Goal: Check status: Check status

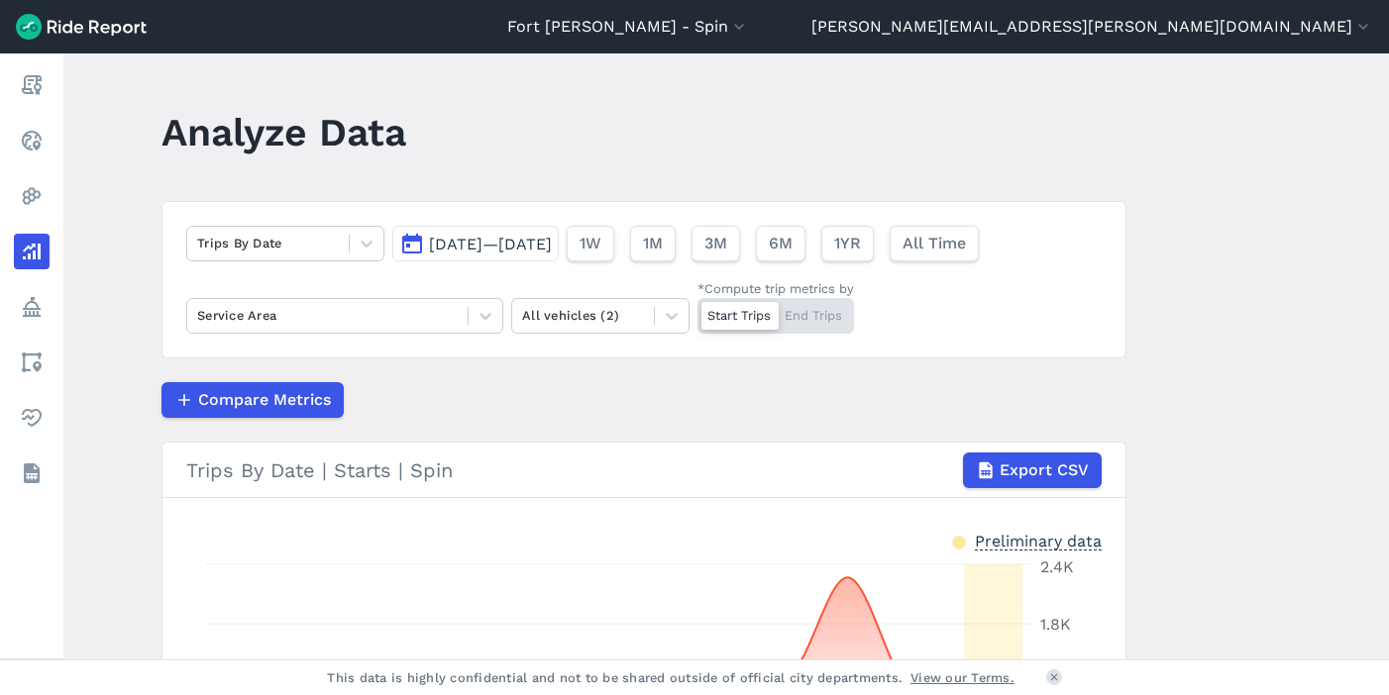
click at [470, 245] on span "Sep 29, 2025—Oct 13, 2025" at bounding box center [490, 244] width 123 height 19
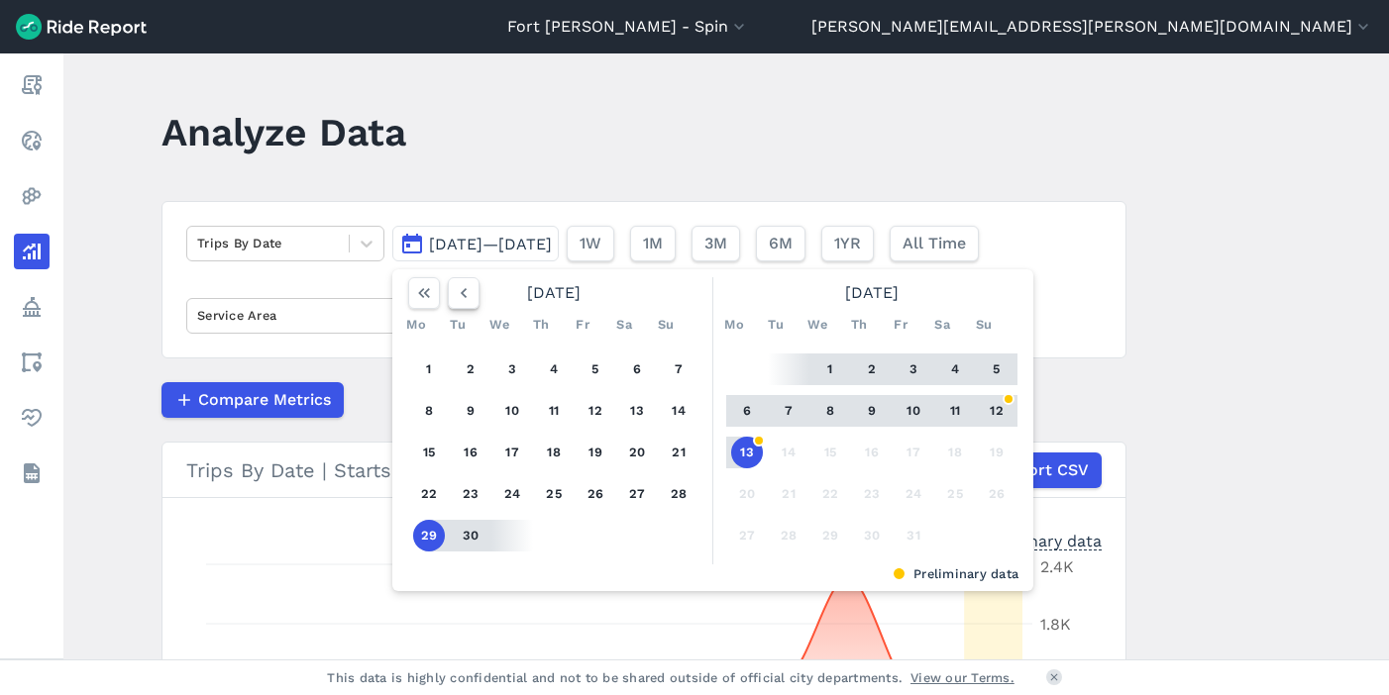
click at [463, 291] on icon "button" at bounding box center [464, 293] width 20 height 20
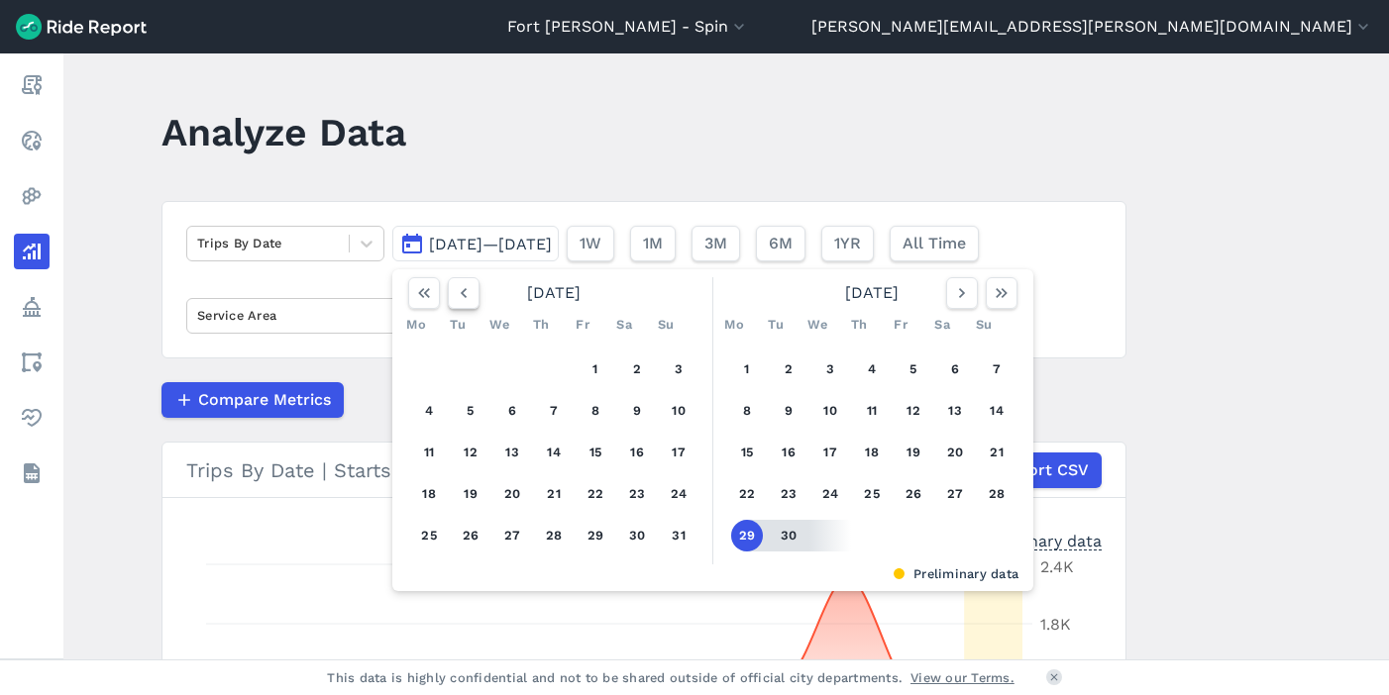
click at [463, 291] on icon "button" at bounding box center [464, 293] width 20 height 20
click at [480, 363] on button "1" at bounding box center [471, 370] width 32 height 32
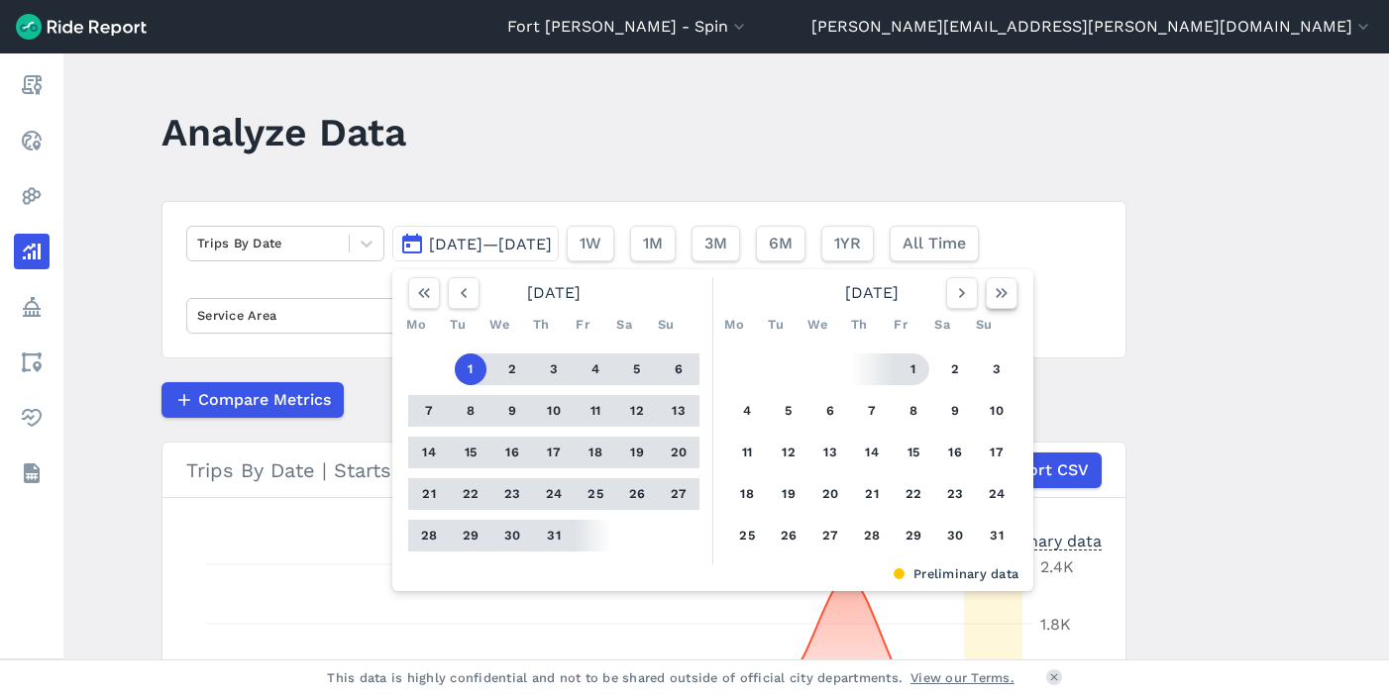
click at [1013, 297] on button "button" at bounding box center [1002, 293] width 32 height 32
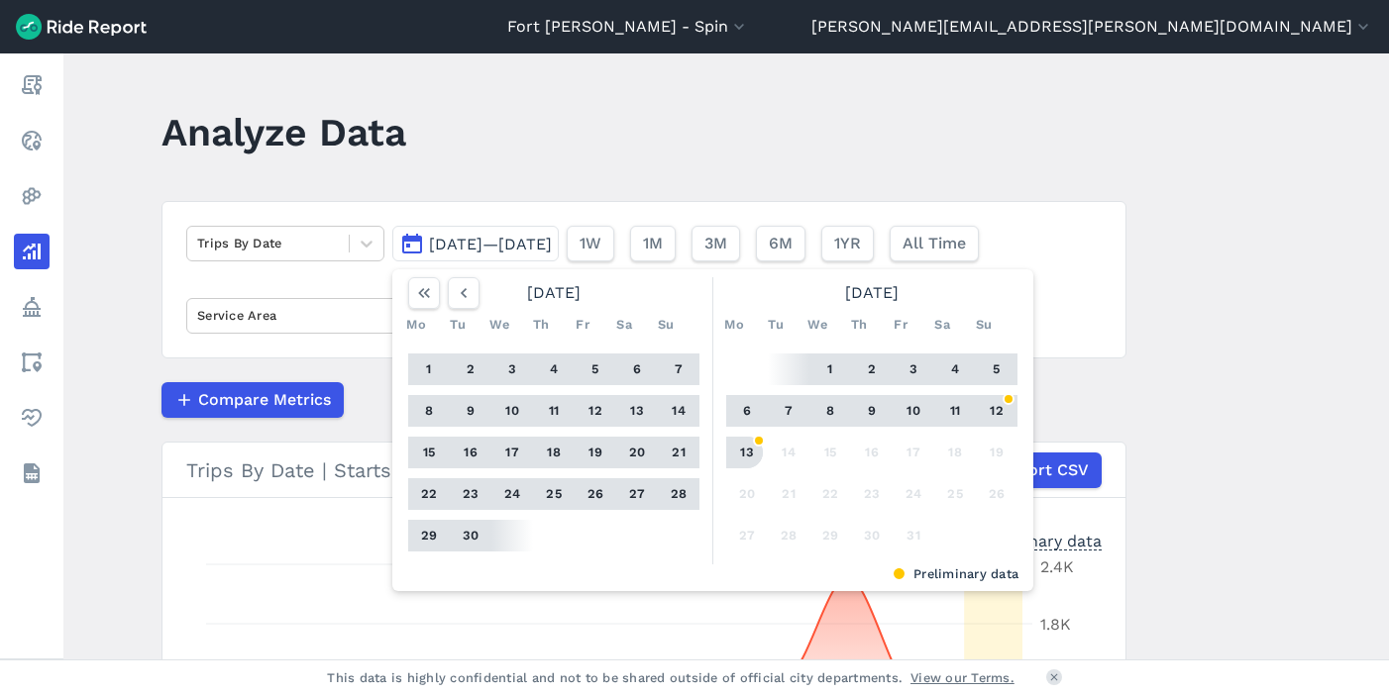
click at [735, 454] on button "13" at bounding box center [747, 453] width 32 height 32
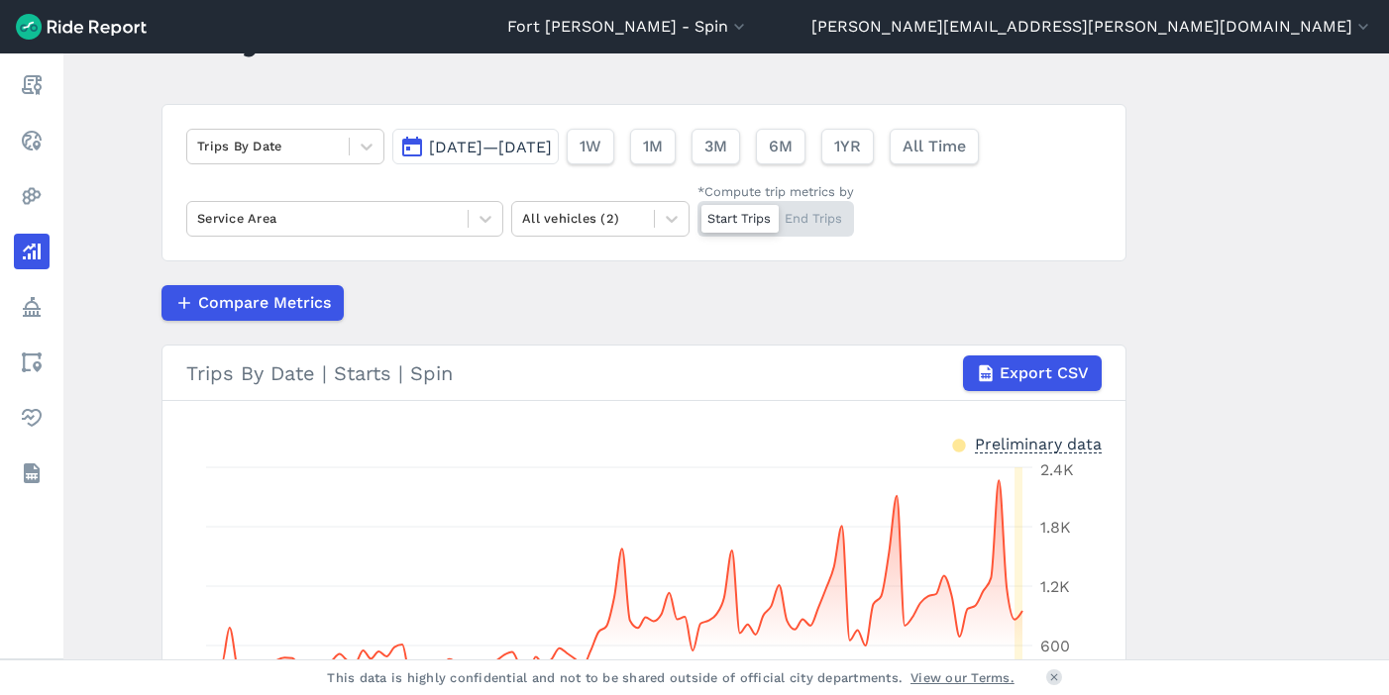
scroll to position [366, 0]
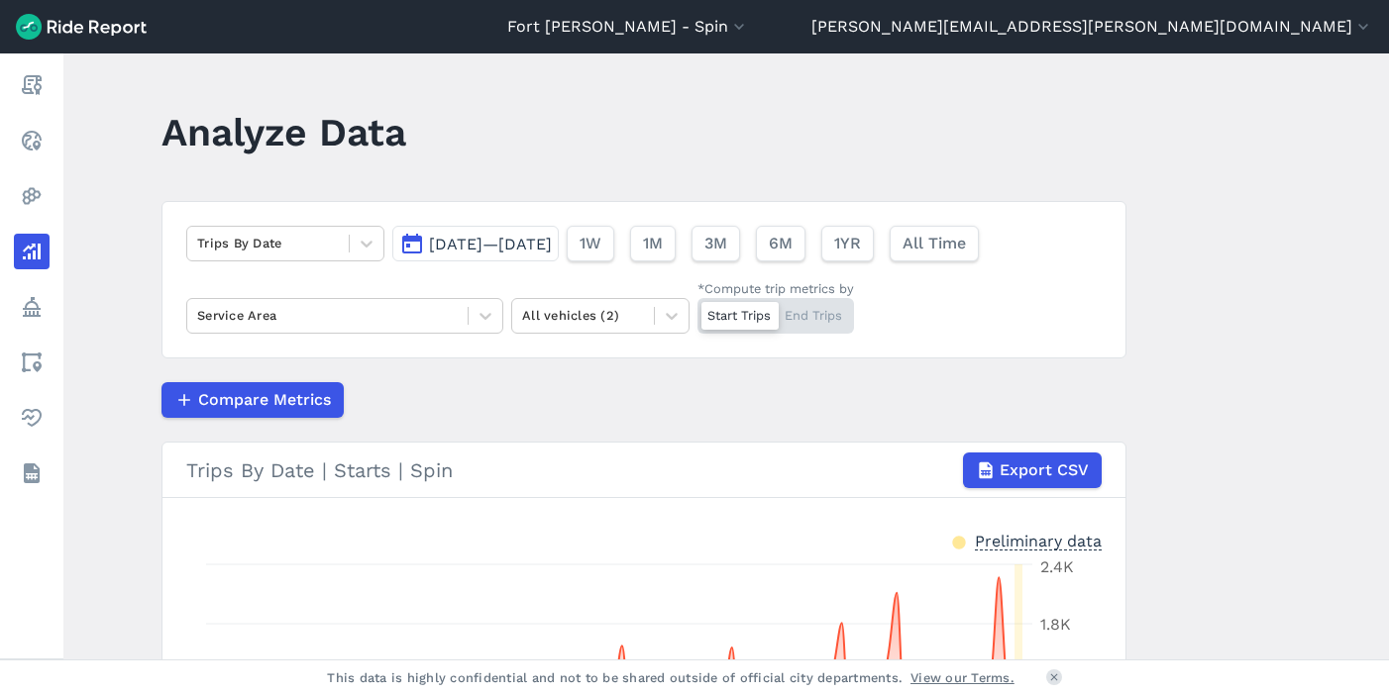
click at [423, 245] on button "[DATE]—[DATE]" at bounding box center [475, 244] width 166 height 36
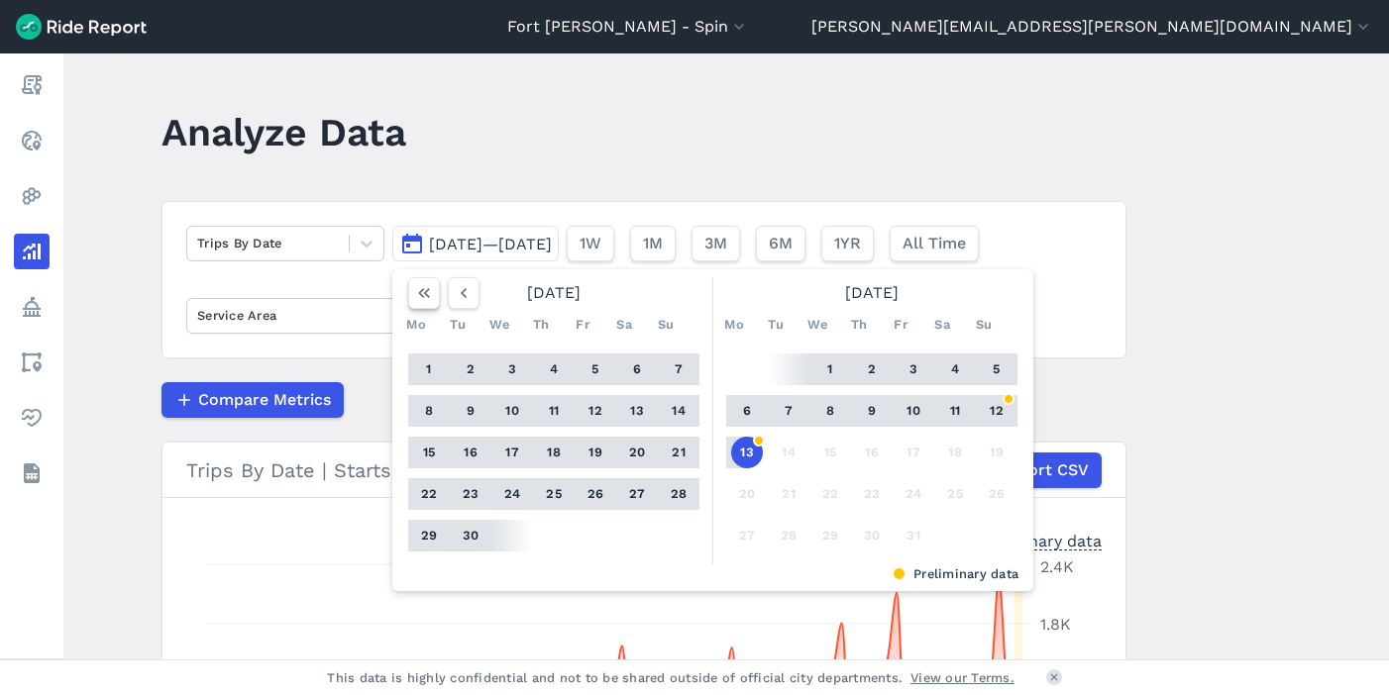
click at [423, 295] on use "button" at bounding box center [424, 293] width 12 height 10
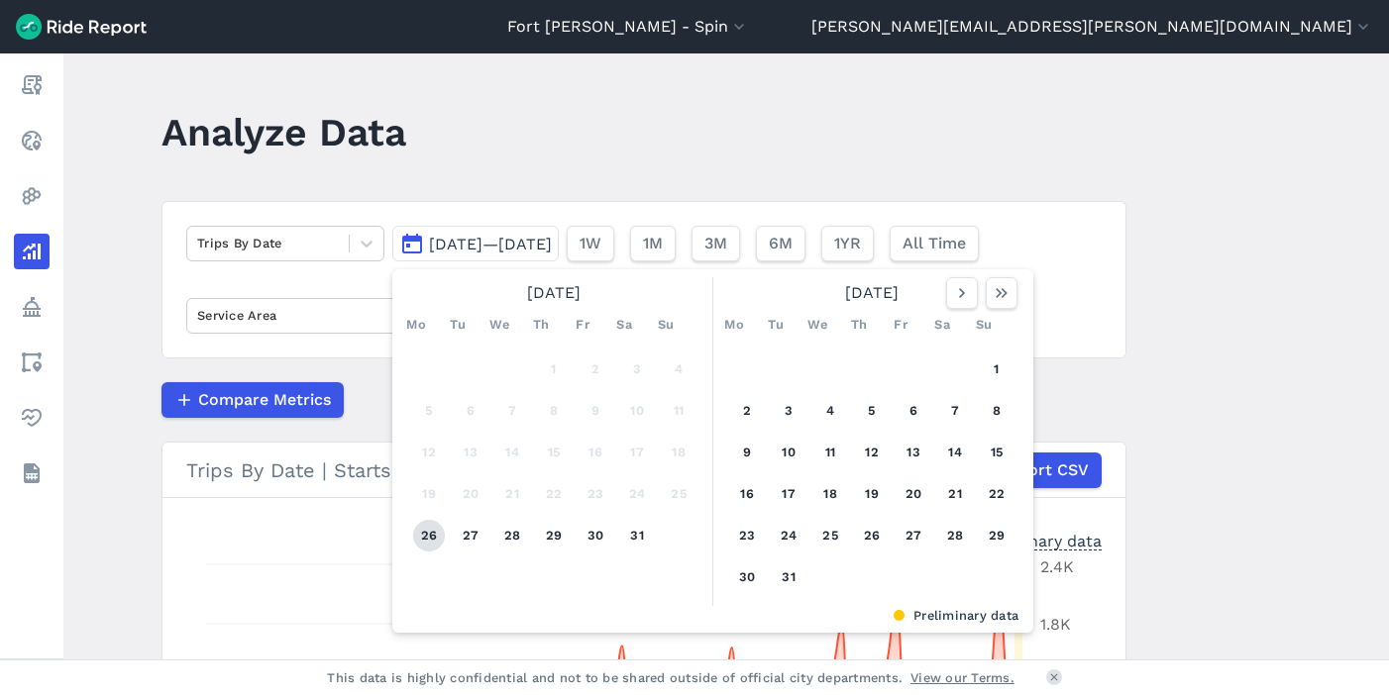
click at [424, 541] on button "26" at bounding box center [429, 536] width 32 height 32
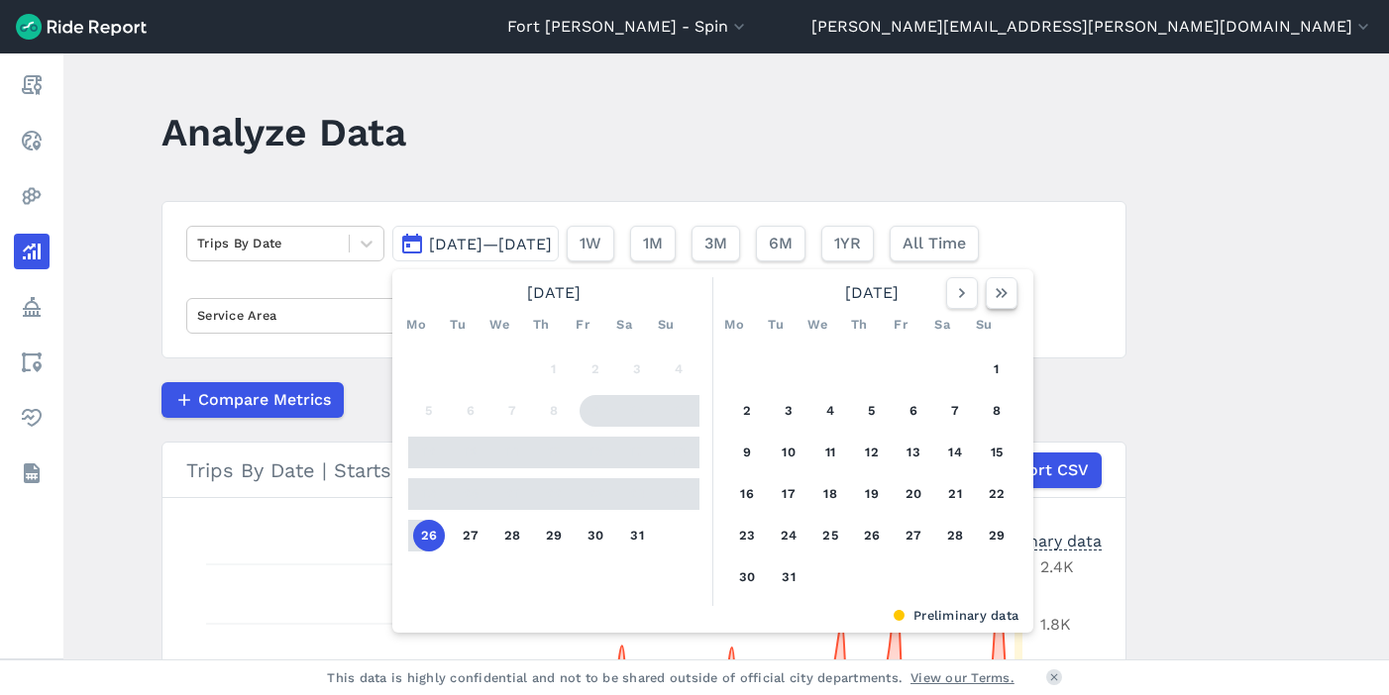
click at [996, 286] on icon "button" at bounding box center [1002, 293] width 20 height 20
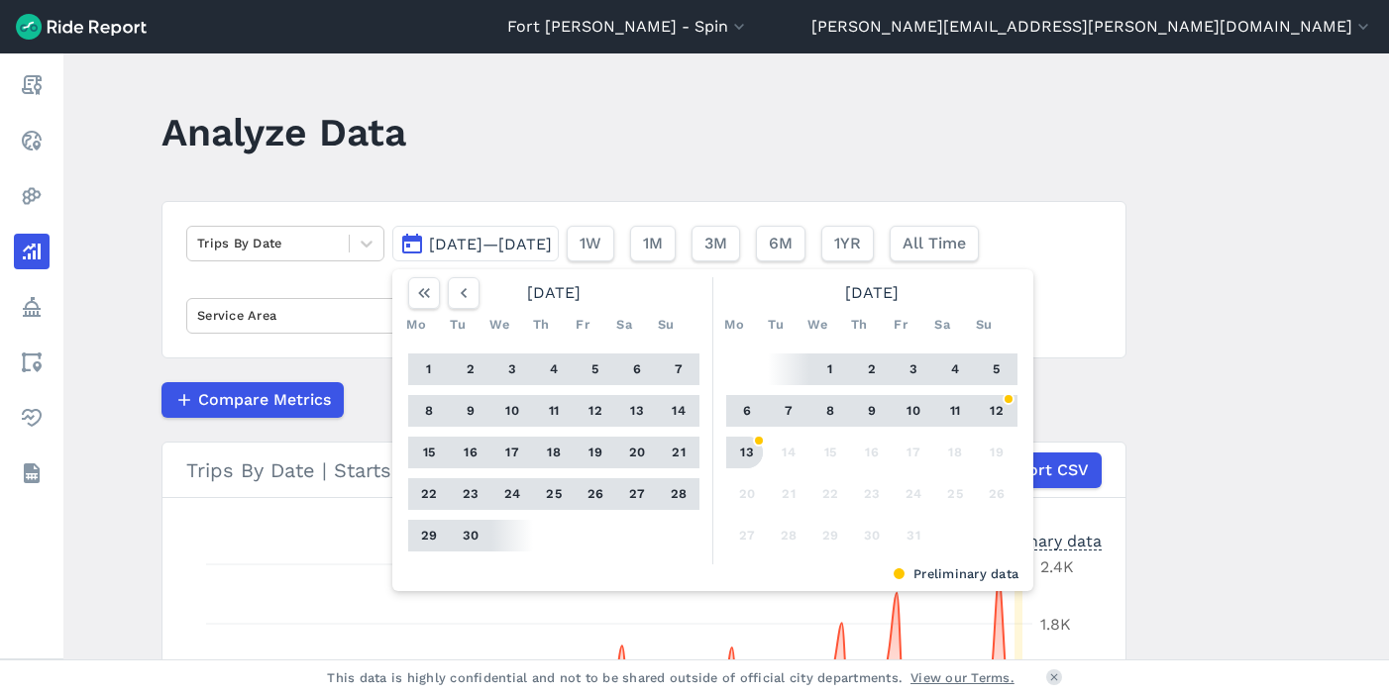
click at [743, 456] on button "13" at bounding box center [747, 453] width 32 height 32
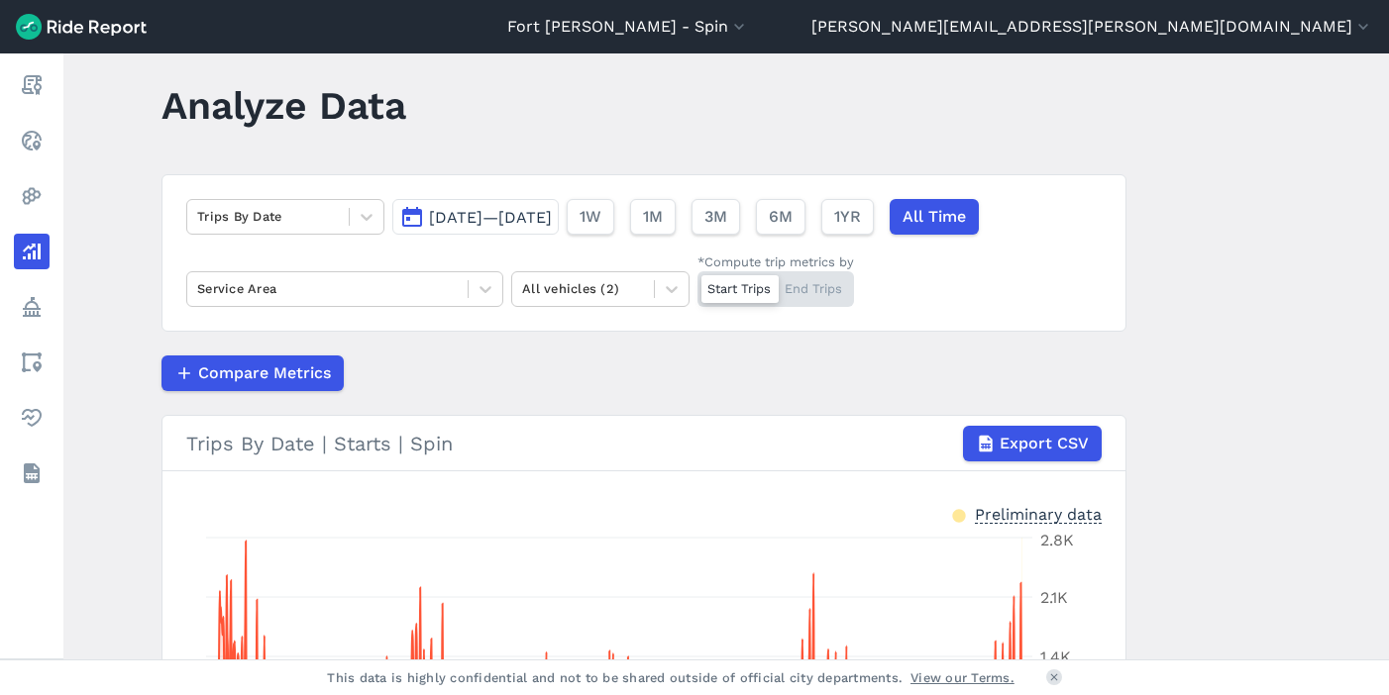
scroll to position [38, 0]
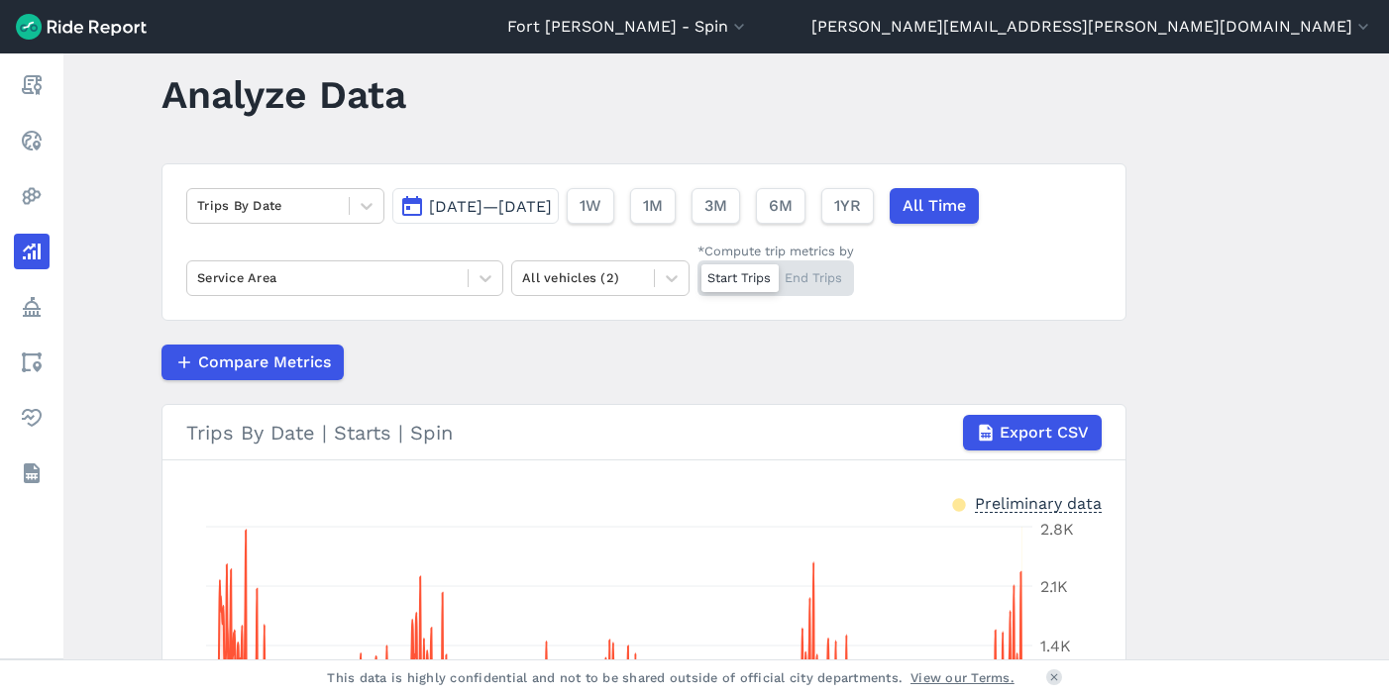
click at [552, 215] on span "[DATE]—[DATE]" at bounding box center [490, 206] width 123 height 19
